Goal: Task Accomplishment & Management: Manage account settings

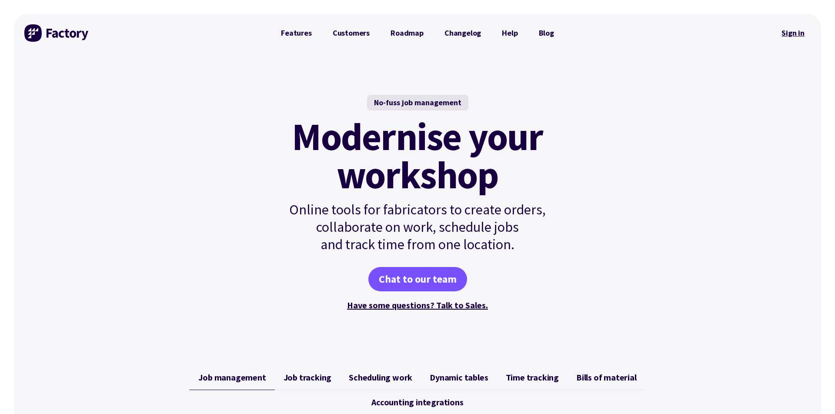
click at [794, 33] on link "Sign in" at bounding box center [792, 33] width 35 height 20
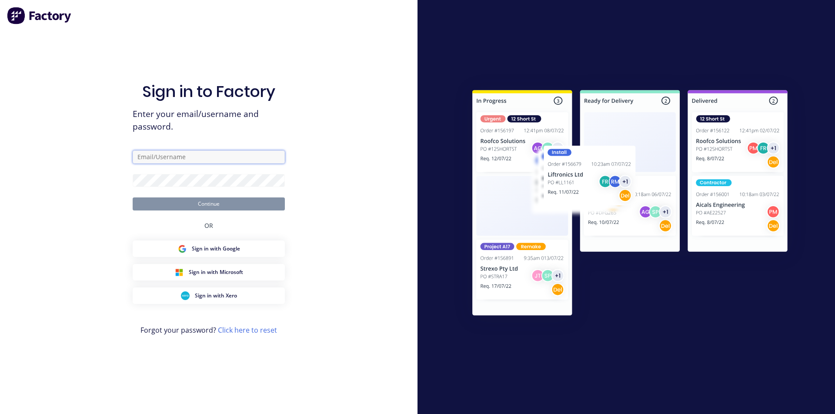
type input "[PERSON_NAME][EMAIL_ADDRESS][DOMAIN_NAME]"
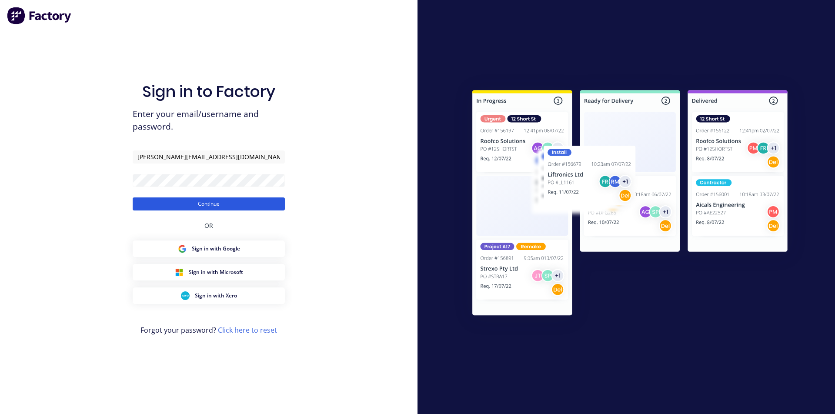
click at [197, 203] on button "Continue" at bounding box center [209, 203] width 152 height 13
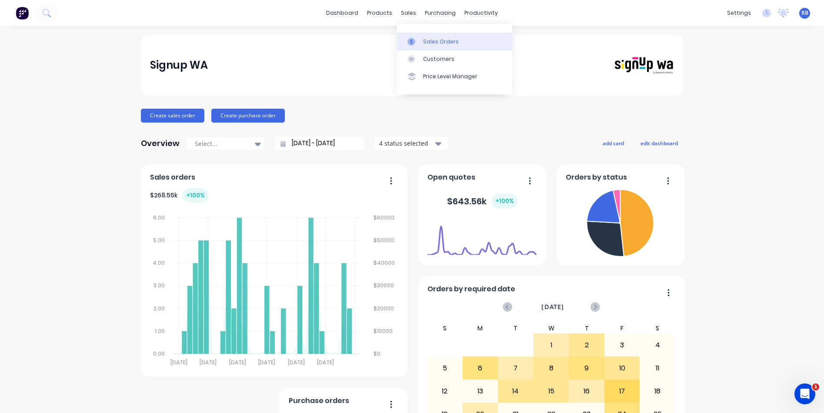
click at [434, 39] on div "Sales Orders" at bounding box center [441, 42] width 36 height 8
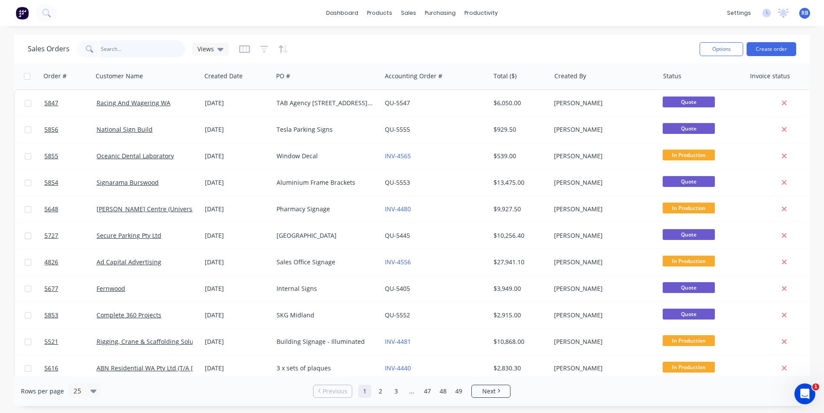
click at [142, 47] on input "text" at bounding box center [143, 48] width 85 height 17
type input "pilates fit"
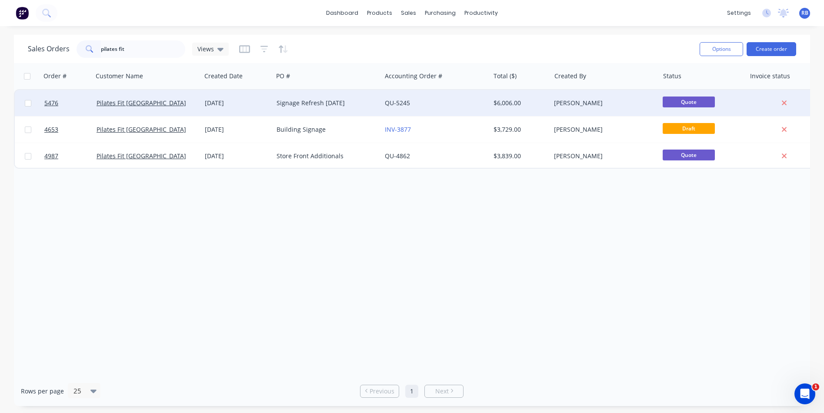
click at [424, 96] on div "QU-5245" at bounding box center [435, 103] width 108 height 26
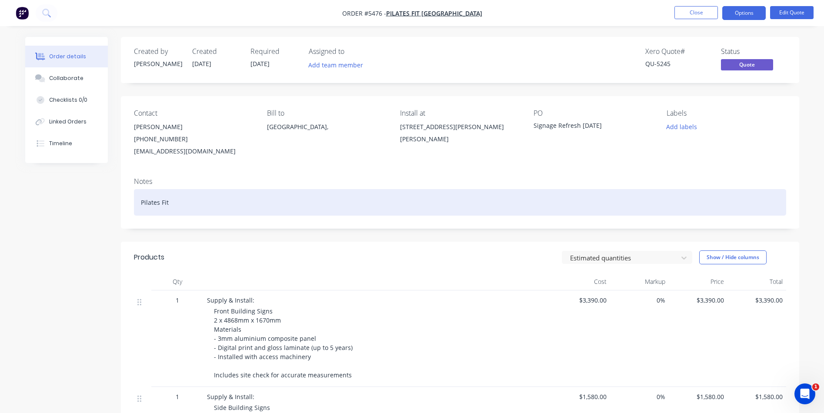
click at [185, 208] on div "Pilates Fit" at bounding box center [460, 202] width 652 height 27
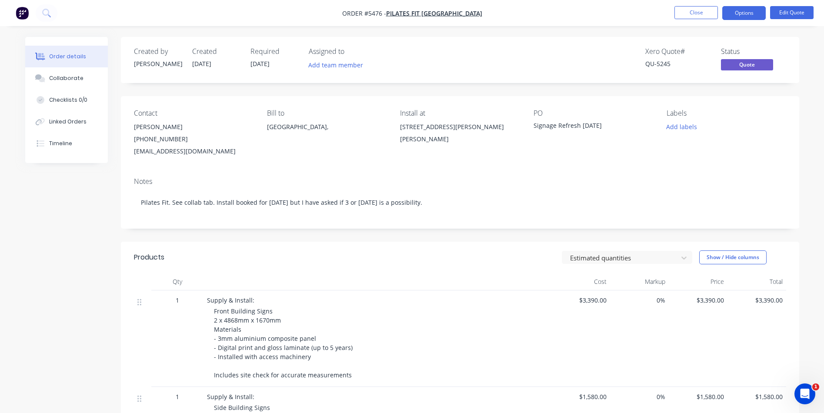
click at [572, 126] on div "Signage Refresh July25" at bounding box center [587, 127] width 109 height 12
click at [586, 123] on div "Signage Refresh July25" at bounding box center [587, 127] width 109 height 12
click at [797, 14] on button "Edit Quote" at bounding box center [791, 12] width 43 height 13
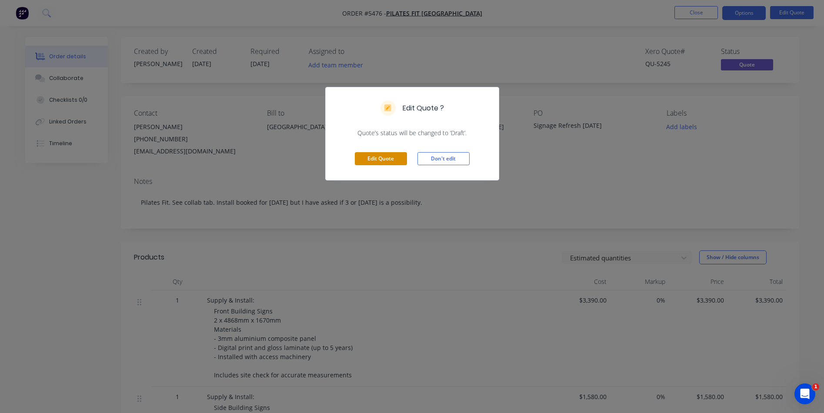
click at [384, 161] on button "Edit Quote" at bounding box center [381, 158] width 52 height 13
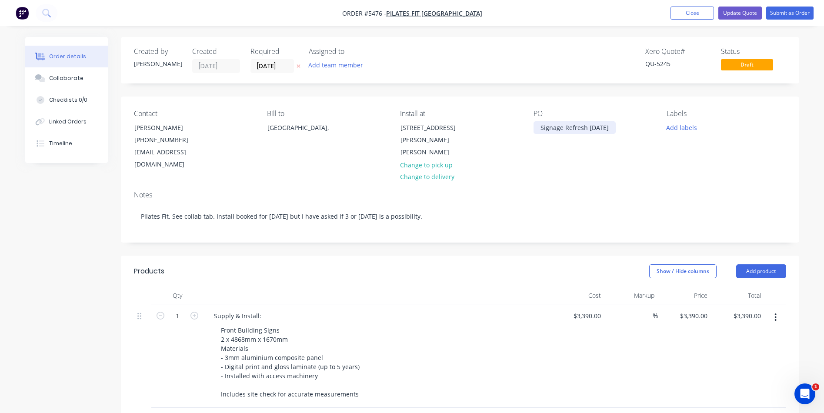
click at [553, 130] on div "Signage Refresh July25" at bounding box center [574, 127] width 82 height 13
click at [599, 128] on div "Signage Refresh July25" at bounding box center [574, 127] width 82 height 13
drag, startPoint x: 605, startPoint y: 129, endPoint x: 587, endPoint y: 129, distance: 18.3
click at [586, 129] on div "Signage Refresh July25" at bounding box center [574, 127] width 82 height 13
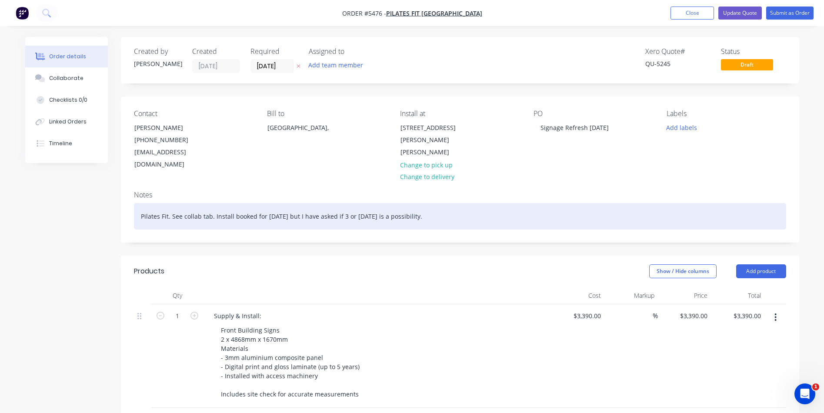
click at [436, 207] on div "Pilates Fit. See collab tab. Install booked for 30 October but I have asked if …" at bounding box center [460, 216] width 652 height 27
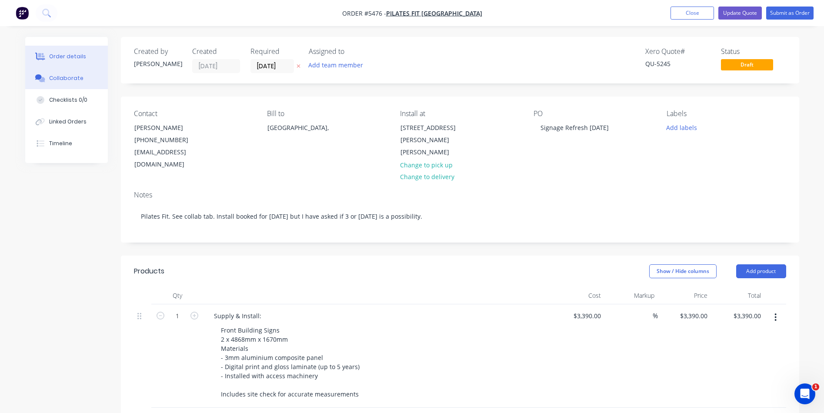
click at [66, 75] on div "Collaborate" at bounding box center [66, 78] width 34 height 8
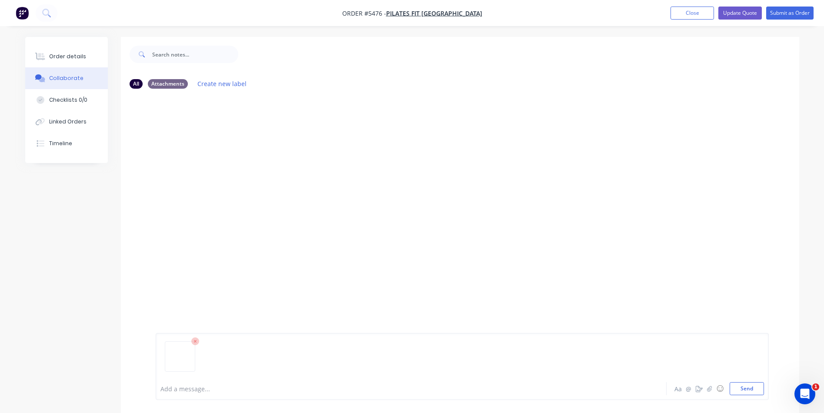
click at [245, 355] on div at bounding box center [461, 360] width 603 height 44
click at [195, 380] on div at bounding box center [461, 360] width 603 height 44
click at [748, 386] on button "Send" at bounding box center [746, 388] width 34 height 13
click at [752, 392] on button "Send" at bounding box center [746, 388] width 34 height 13
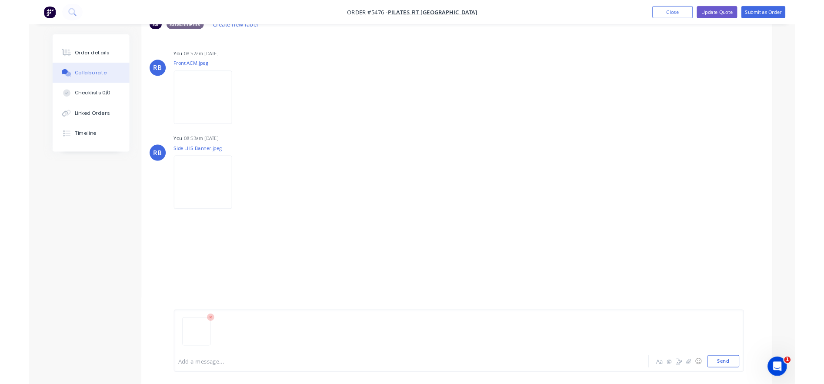
scroll to position [57, 0]
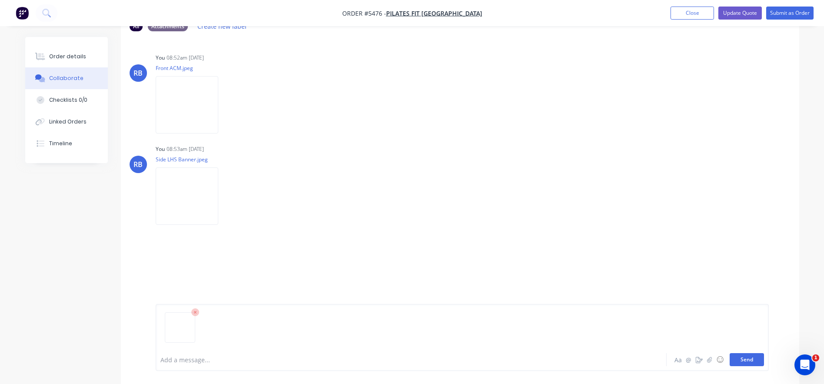
click at [745, 358] on button "Send" at bounding box center [746, 359] width 34 height 13
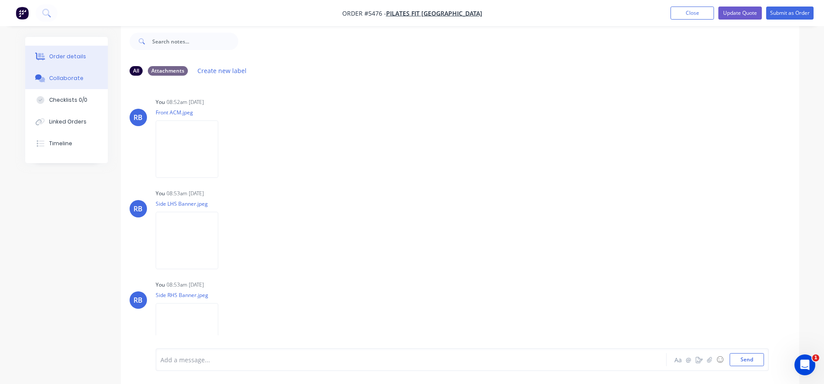
scroll to position [0, 0]
click at [64, 50] on button "Order details" at bounding box center [66, 57] width 83 height 22
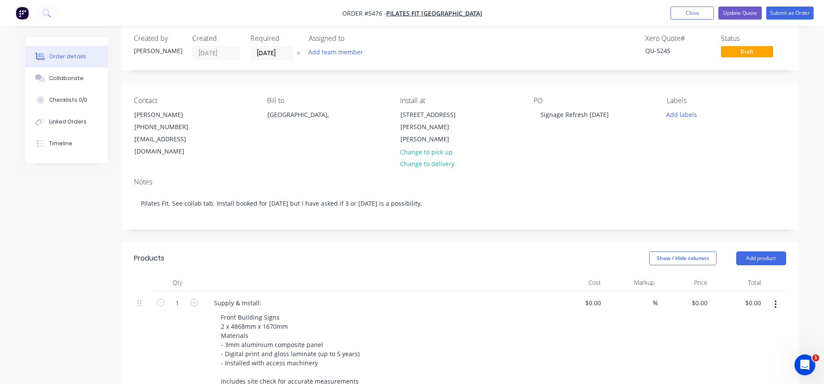
type input "$3,390.00"
type input "$1,580.00"
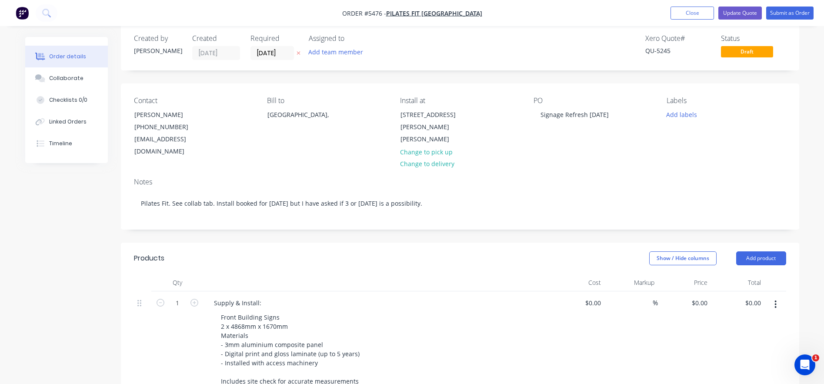
type input "$1,580.00"
type input "$245.00"
type input "$490.00"
click at [62, 76] on div "Collaborate" at bounding box center [66, 78] width 34 height 8
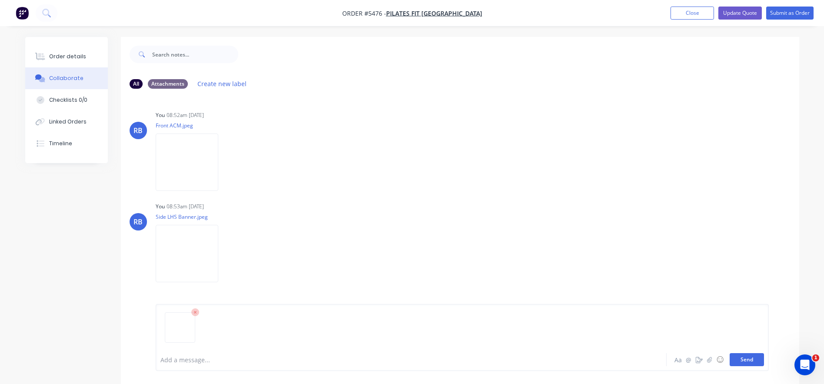
click at [762, 357] on button "Send" at bounding box center [746, 359] width 34 height 13
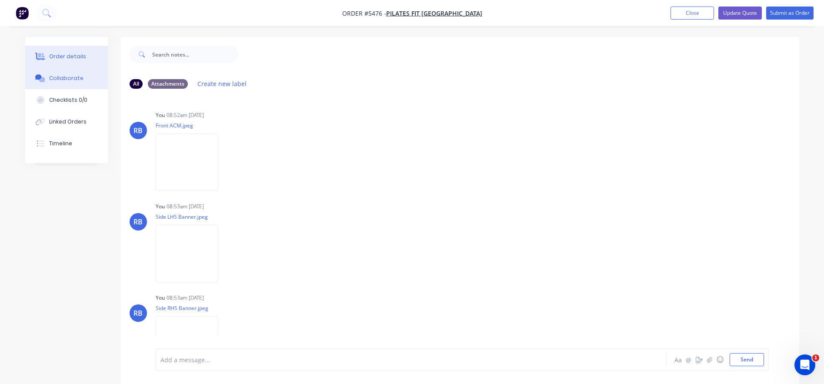
click at [67, 58] on div "Order details" at bounding box center [67, 57] width 37 height 8
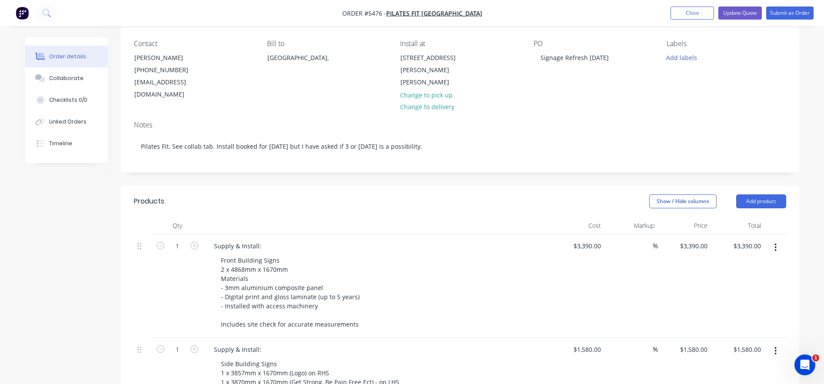
scroll to position [67, 0]
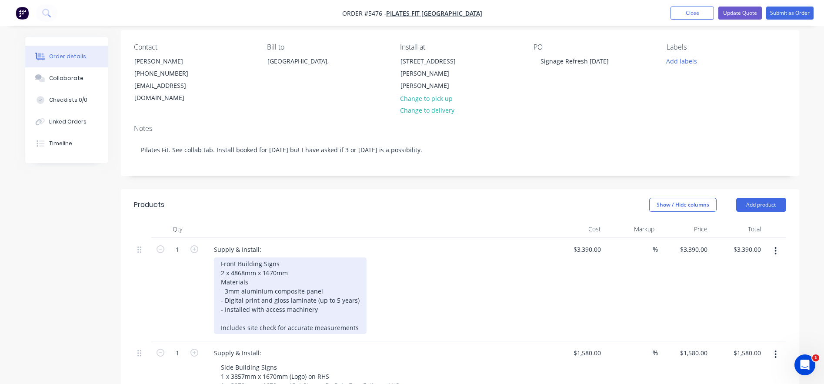
click at [246, 260] on div "Front Building Signs 2 x 4868mm x 1670mm Materials - 3mm aluminium composite pa…" at bounding box center [290, 295] width 153 height 77
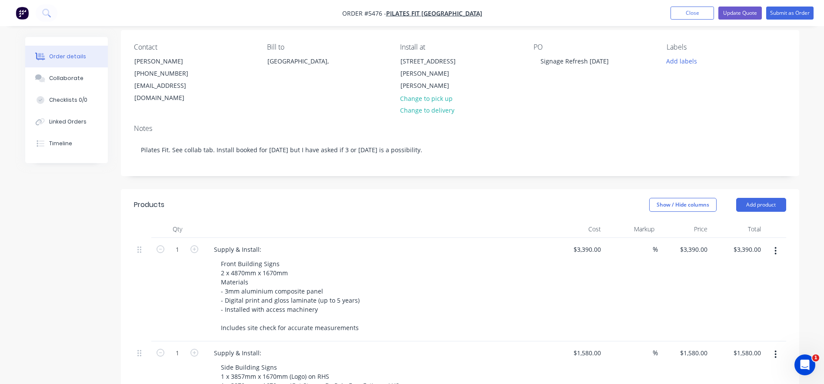
click at [423, 289] on div "Front Building Signs 2 x 4870mm x 1670mm Materials - 3mm aluminium composite pa…" at bounding box center [381, 295] width 334 height 77
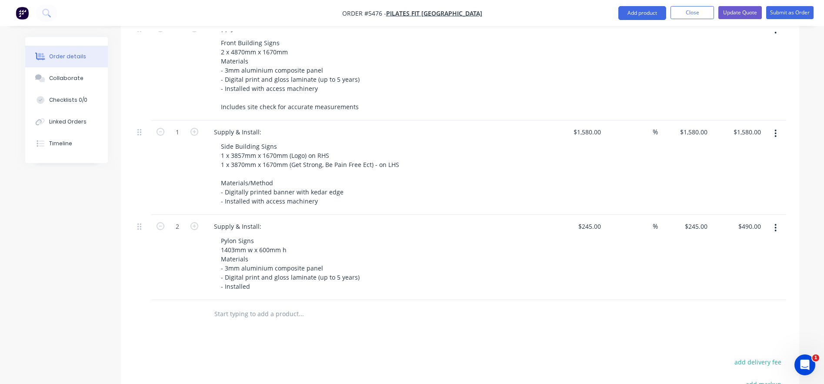
scroll to position [291, 0]
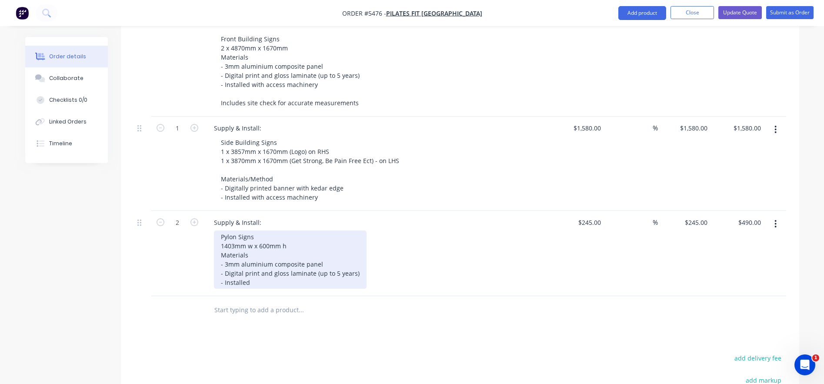
click at [233, 234] on div "Pylon Signs 1403mm w x 600mm h Materials - 3mm aluminium composite panel - Digi…" at bounding box center [290, 259] width 153 height 58
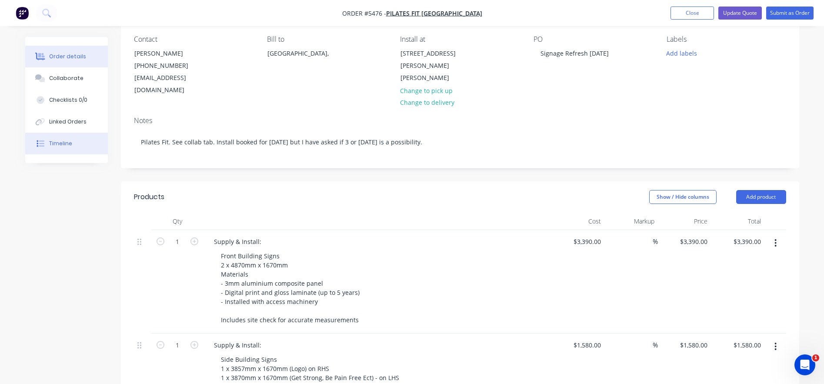
scroll to position [30, 0]
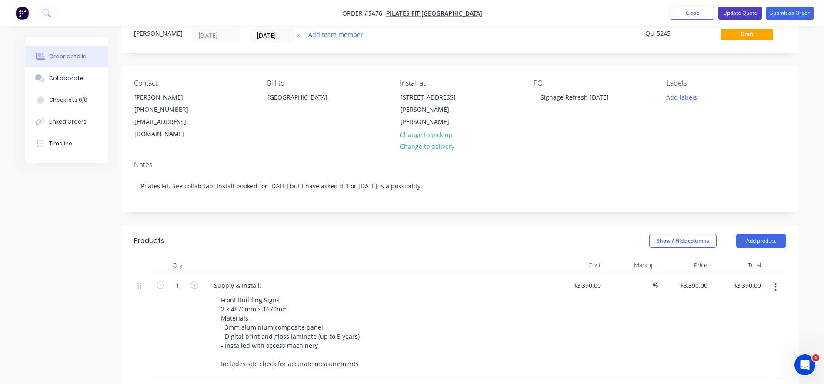
click at [739, 12] on button "Update Quote" at bounding box center [739, 13] width 43 height 13
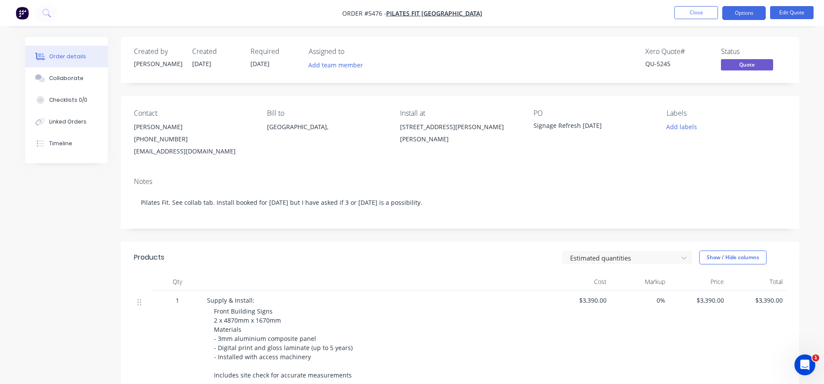
scroll to position [0, 0]
click at [794, 12] on button "Edit Quote" at bounding box center [791, 12] width 43 height 13
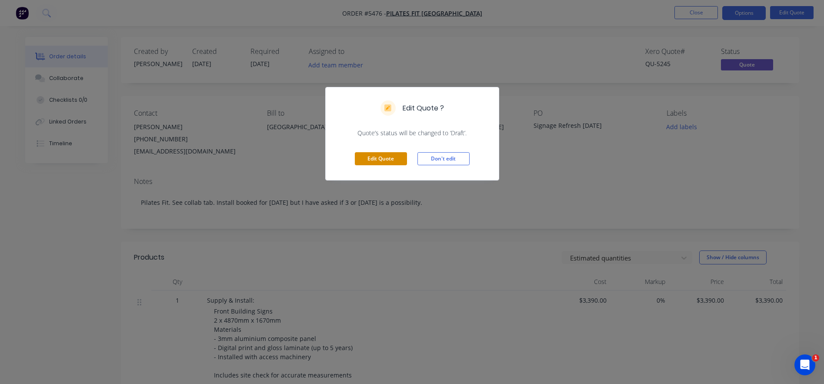
click at [378, 159] on button "Edit Quote" at bounding box center [381, 158] width 52 height 13
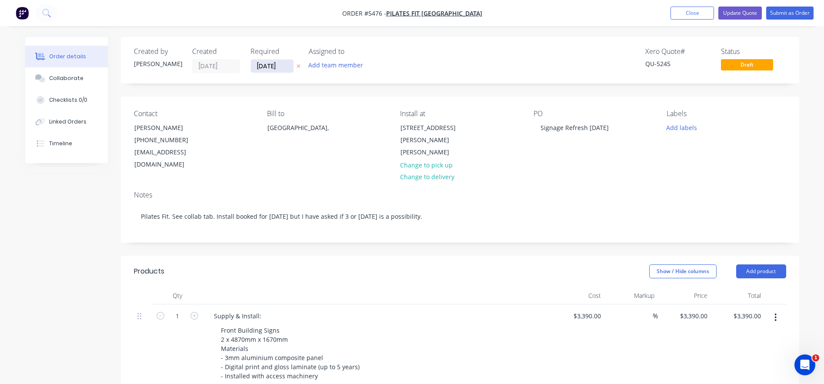
click at [267, 63] on input "13/07/25" at bounding box center [272, 66] width 43 height 13
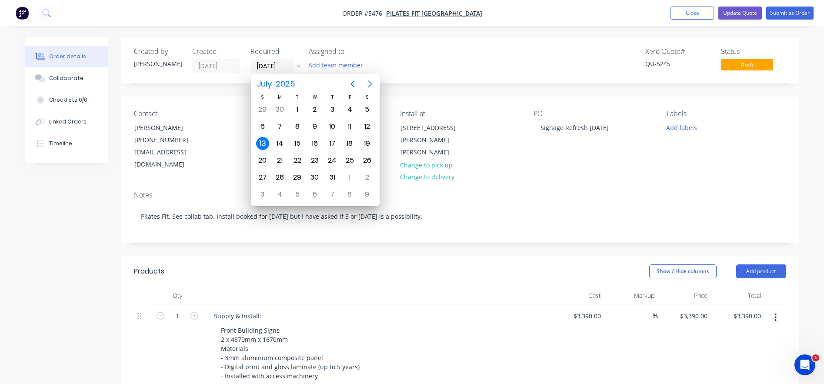
click at [377, 78] on div "July 2025" at bounding box center [315, 83] width 129 height 19
click at [372, 80] on icon "Next page" at bounding box center [370, 84] width 10 height 10
click at [299, 177] on div "28" at bounding box center [297, 177] width 13 height 13
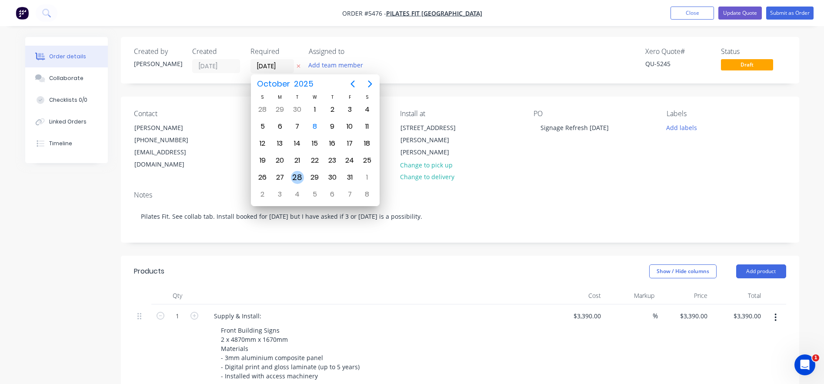
type input "28/10/25"
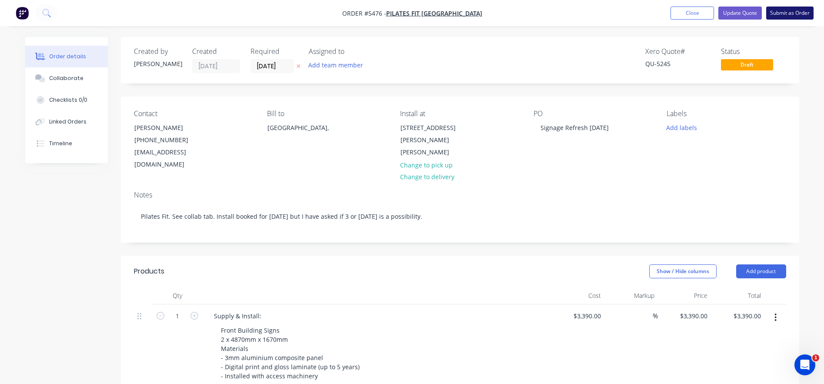
click at [798, 13] on button "Submit as Order" at bounding box center [789, 13] width 47 height 13
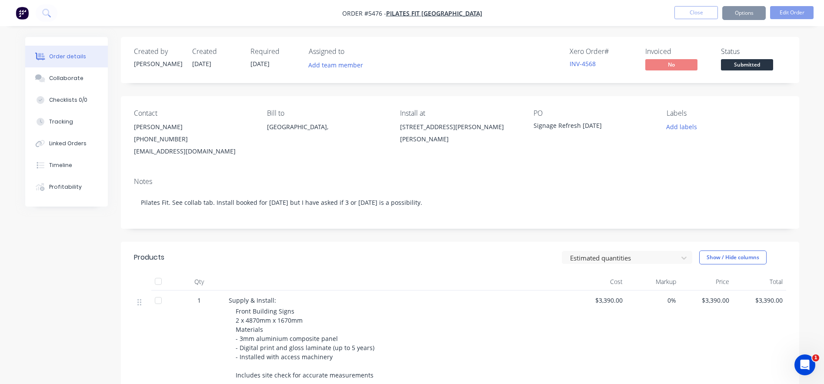
click at [748, 67] on span "Submitted" at bounding box center [747, 64] width 52 height 11
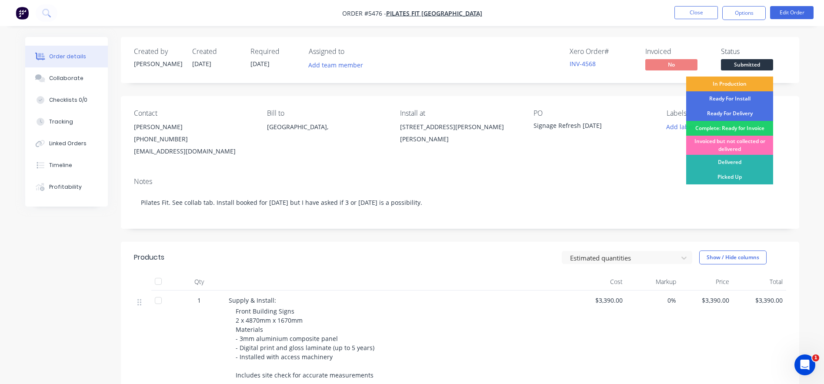
click at [736, 85] on div "In Production" at bounding box center [729, 84] width 87 height 15
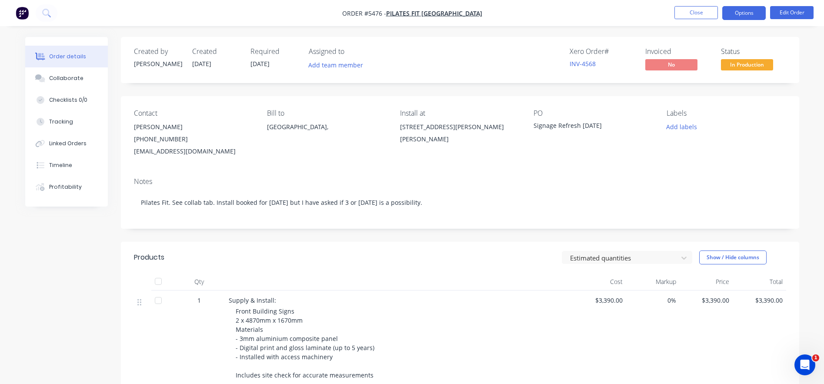
click at [739, 16] on button "Options" at bounding box center [743, 13] width 43 height 14
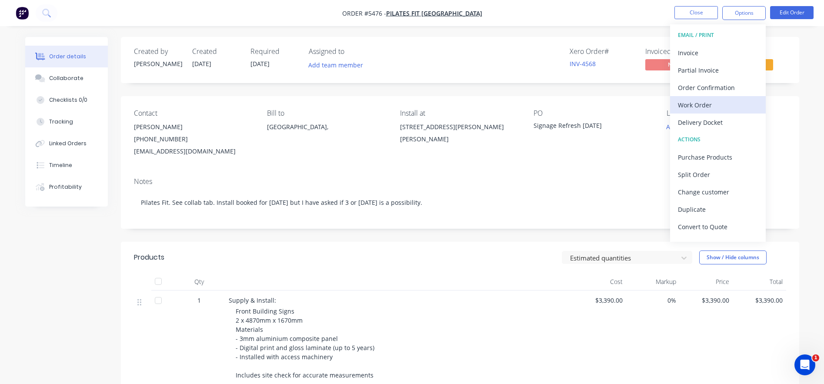
click at [705, 103] on div "Work Order" at bounding box center [718, 105] width 80 height 13
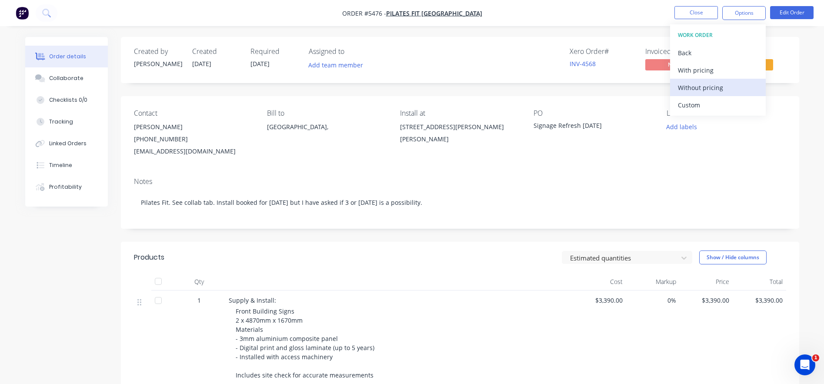
click at [693, 83] on div "Without pricing" at bounding box center [718, 87] width 80 height 13
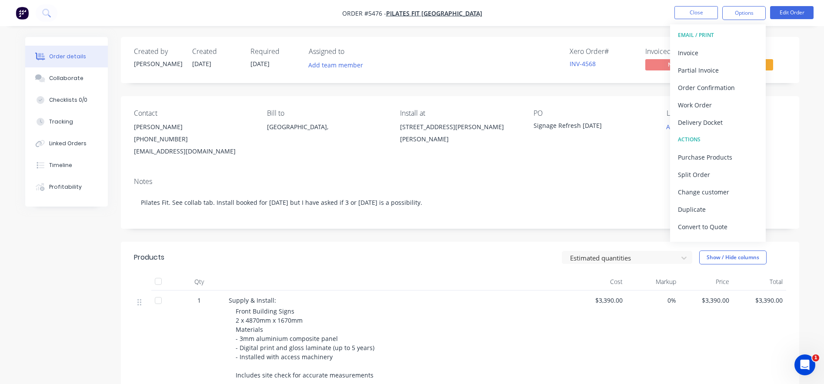
click at [630, 80] on div "Created by Rachel Created 08/10/25 Required 28/10/25 Assigned to Add team membe…" at bounding box center [460, 60] width 678 height 46
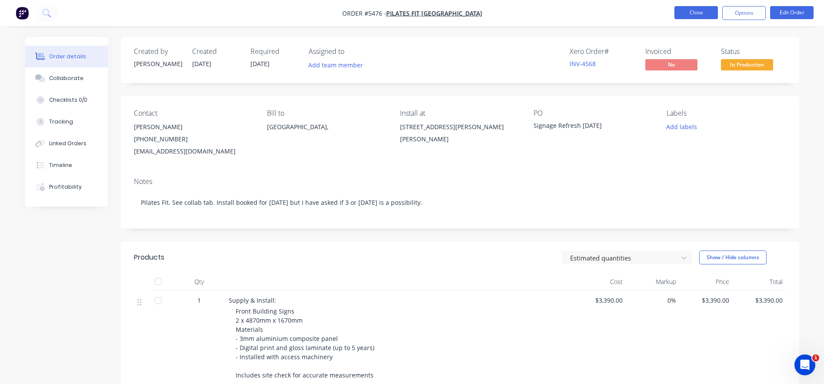
click at [696, 13] on button "Close" at bounding box center [695, 12] width 43 height 13
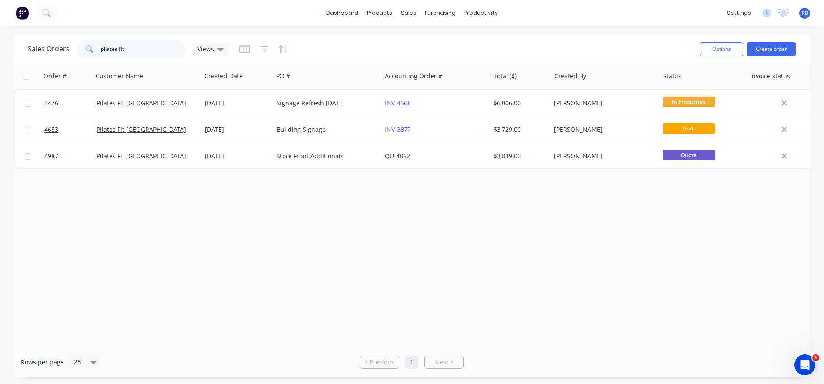
drag, startPoint x: 138, startPoint y: 52, endPoint x: 71, endPoint y: 49, distance: 67.0
click at [71, 49] on div "Sales Orders pilates fit Views" at bounding box center [128, 48] width 201 height 17
type input "baldivis"
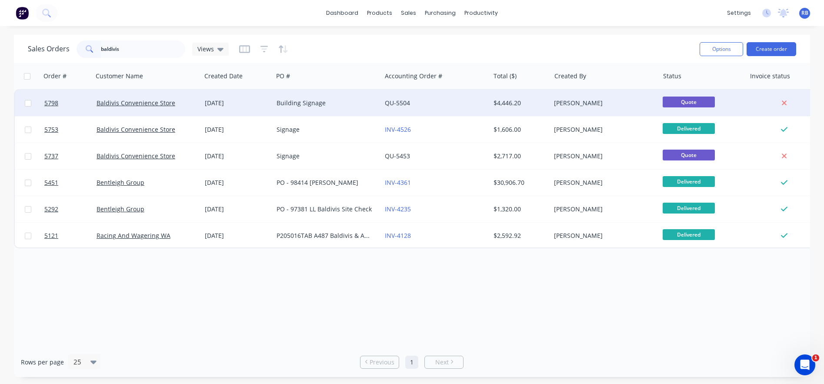
click at [426, 106] on div "QU-5504" at bounding box center [433, 103] width 97 height 9
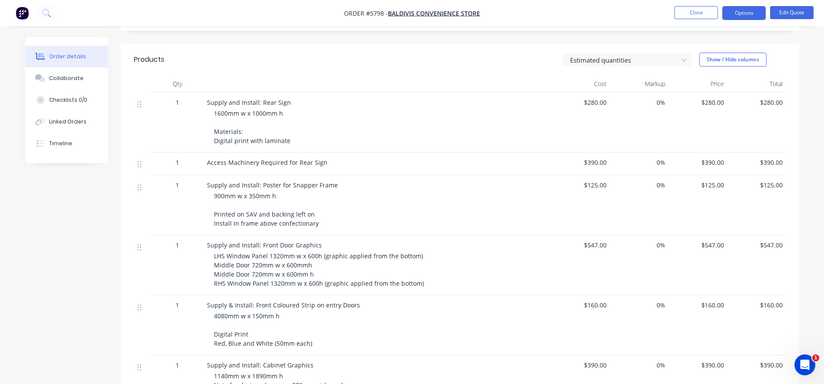
scroll to position [197, 0]
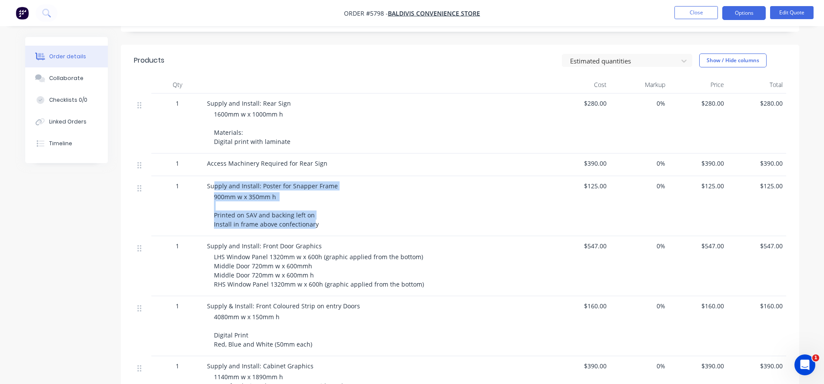
drag, startPoint x: 301, startPoint y: 226, endPoint x: 215, endPoint y: 184, distance: 96.2
click at [215, 184] on div "Supply and Install: Poster for Snapper Frame 900mm w x 350mm h Printed on SAV a…" at bounding box center [377, 206] width 348 height 60
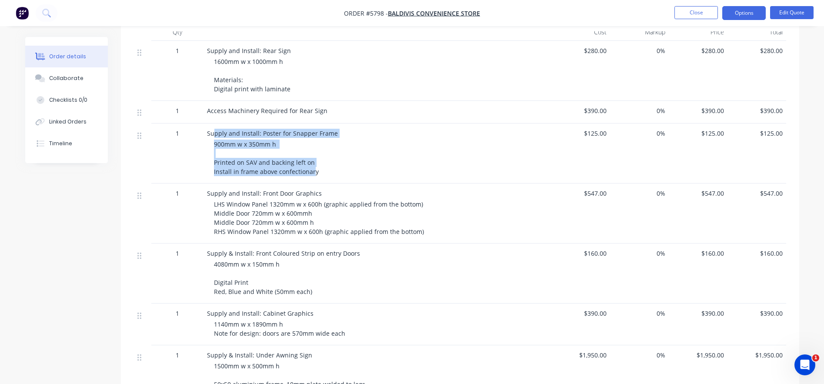
scroll to position [252, 0]
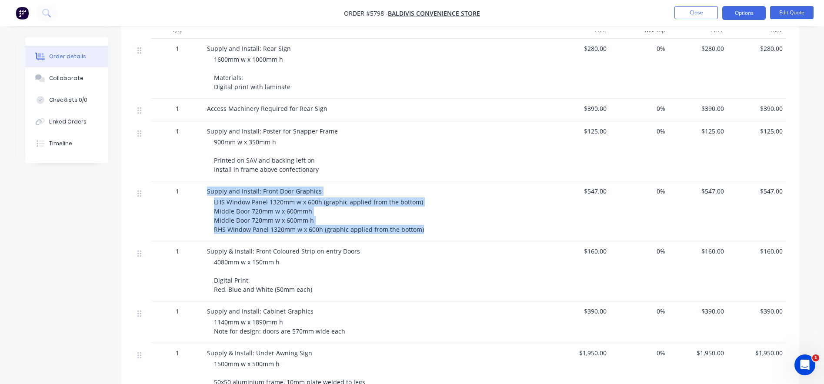
drag, startPoint x: 207, startPoint y: 190, endPoint x: 358, endPoint y: 235, distance: 157.8
click at [358, 235] on div "Supply and Install: Front Door Graphics LHS Window Panel 1320mm w x 600h (graph…" at bounding box center [377, 211] width 348 height 60
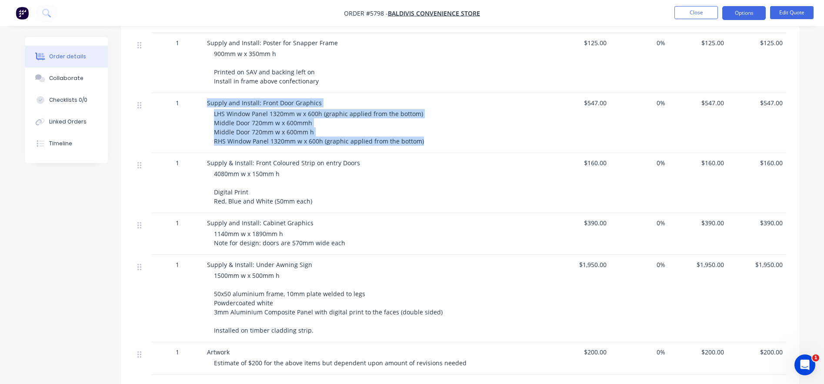
scroll to position [381, 0]
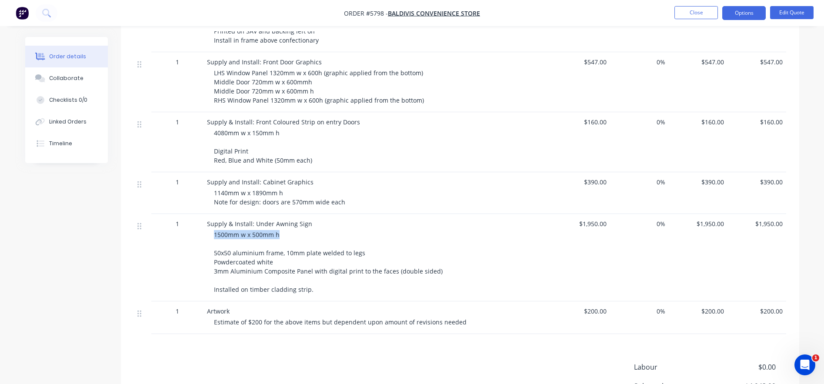
drag, startPoint x: 213, startPoint y: 234, endPoint x: 298, endPoint y: 237, distance: 84.8
click at [298, 237] on div "Supply & Install: Under Awning Sign 1500mm w x 500mm h 50x50 aluminium frame, 1…" at bounding box center [377, 257] width 348 height 87
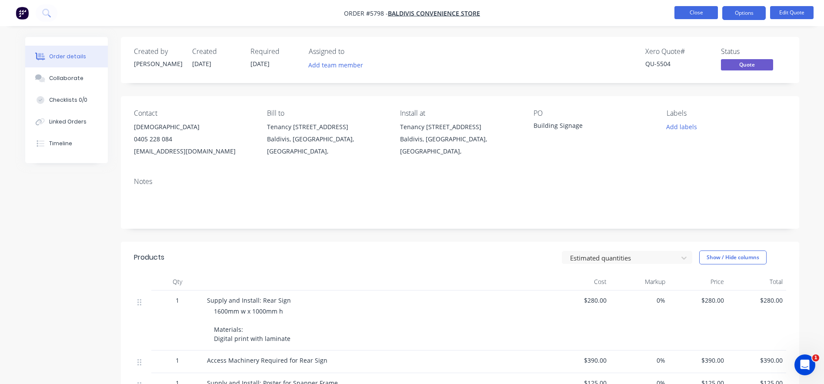
scroll to position [0, 0]
click at [691, 16] on button "Close" at bounding box center [695, 12] width 43 height 13
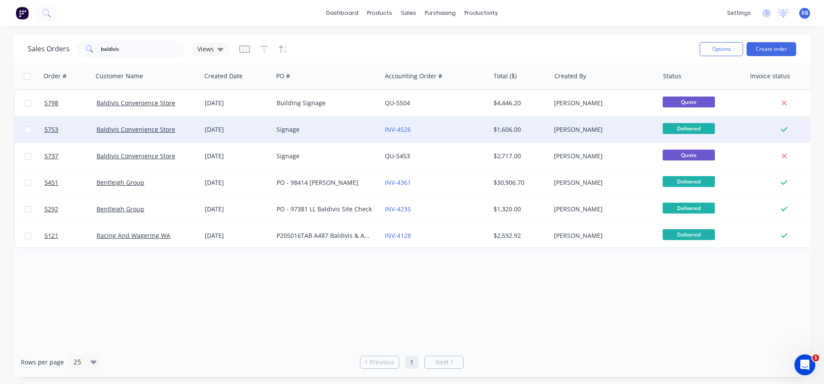
click at [319, 130] on div "Signage" at bounding box center [324, 129] width 97 height 9
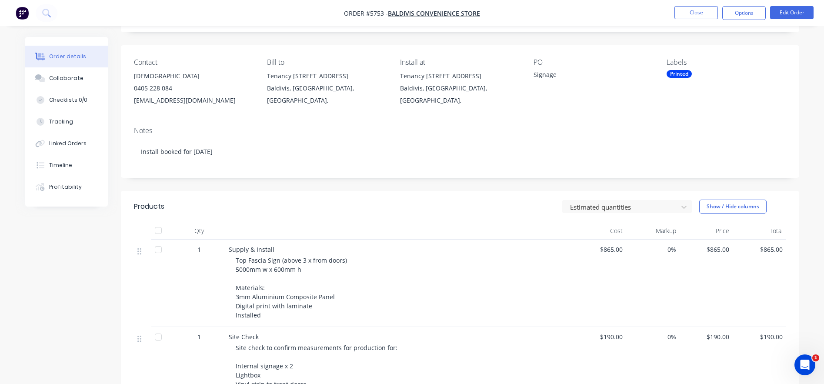
scroll to position [52, 0]
drag, startPoint x: 272, startPoint y: 267, endPoint x: 304, endPoint y: 267, distance: 31.7
click at [304, 267] on div "Top Fascia Sign (above 3 x from doors) 5000mm w x 600mm h Materials: 3mm Alumin…" at bounding box center [403, 287] width 334 height 64
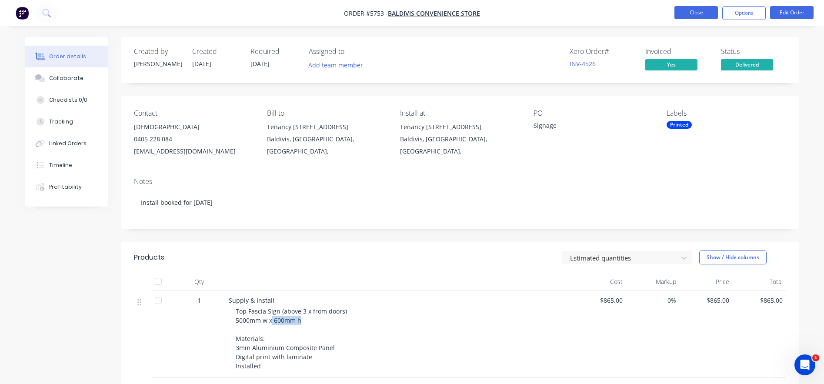
scroll to position [0, 0]
click at [694, 10] on button "Close" at bounding box center [695, 12] width 43 height 13
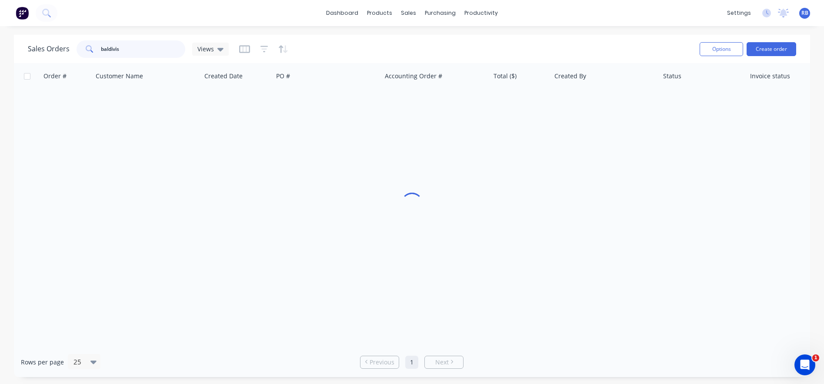
drag, startPoint x: 145, startPoint y: 48, endPoint x: 45, endPoint y: 48, distance: 100.0
click at [45, 48] on div "Sales Orders baldivis Views" at bounding box center [128, 48] width 201 height 17
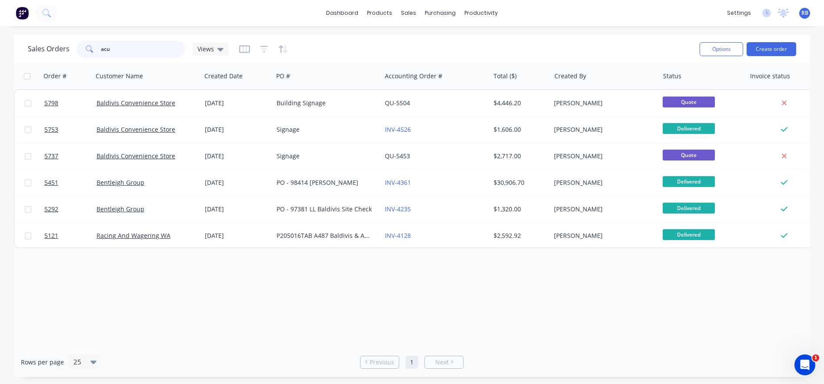
type input "acu"
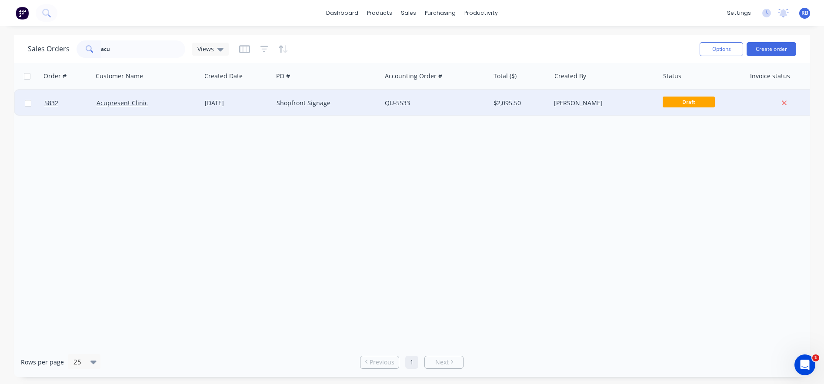
click at [175, 103] on div "Acupresent Clinic" at bounding box center [145, 103] width 97 height 9
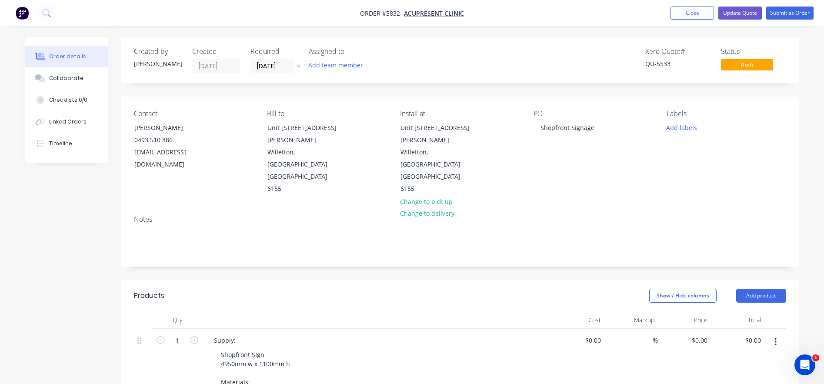
type input "$925.00"
type input "$590.00"
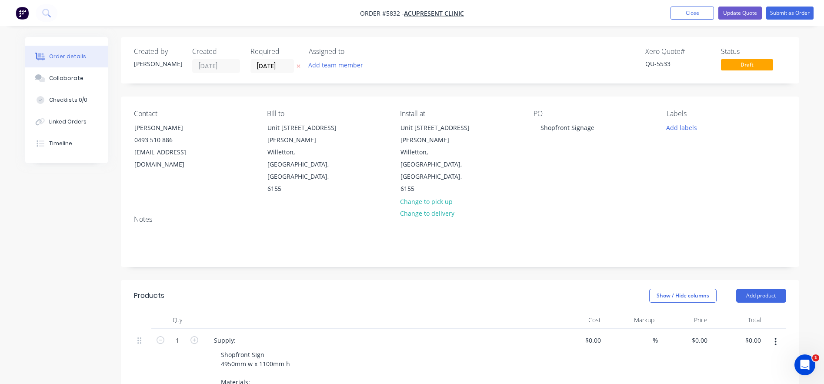
type input "$590.00"
type input "$390.00"
click at [273, 348] on div "Shopfront SIgn 4950mm w x 1100mm h Materials: 3mm Aluminium Composite Panel Dig…" at bounding box center [271, 377] width 115 height 58
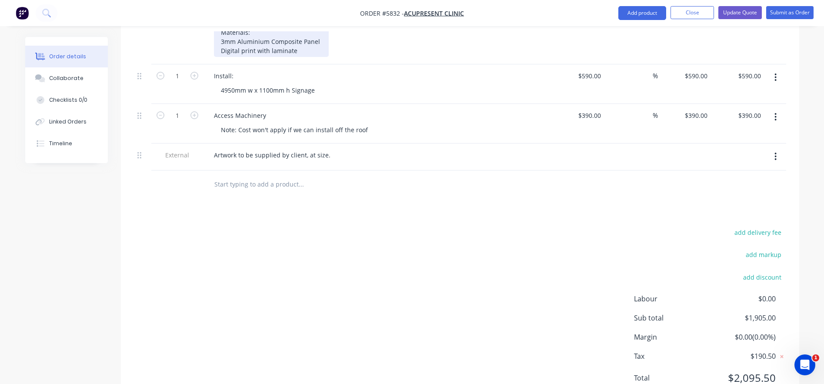
scroll to position [349, 0]
click at [738, 13] on button "Update Quote" at bounding box center [739, 12] width 43 height 13
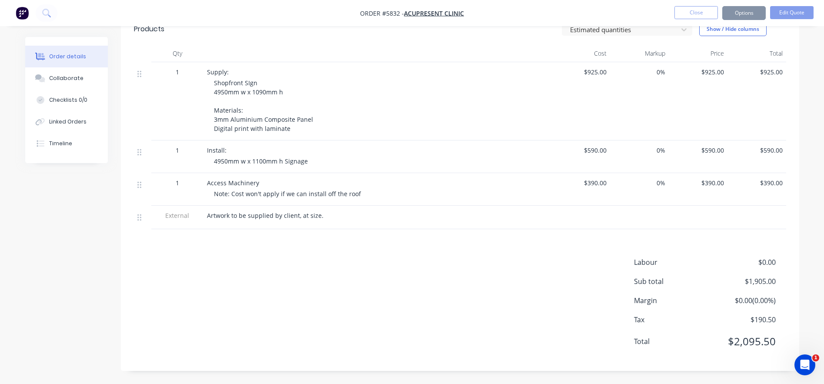
scroll to position [0, 0]
